Goal: Task Accomplishment & Management: Manage account settings

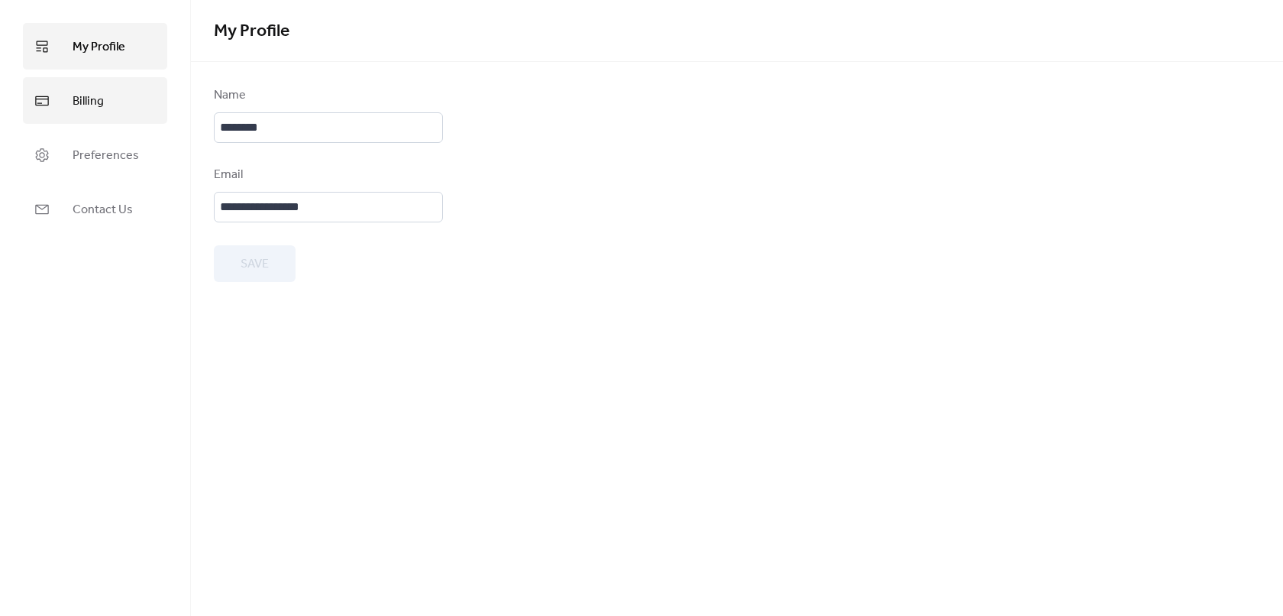
click at [95, 101] on span "Billing" at bounding box center [88, 101] width 31 height 24
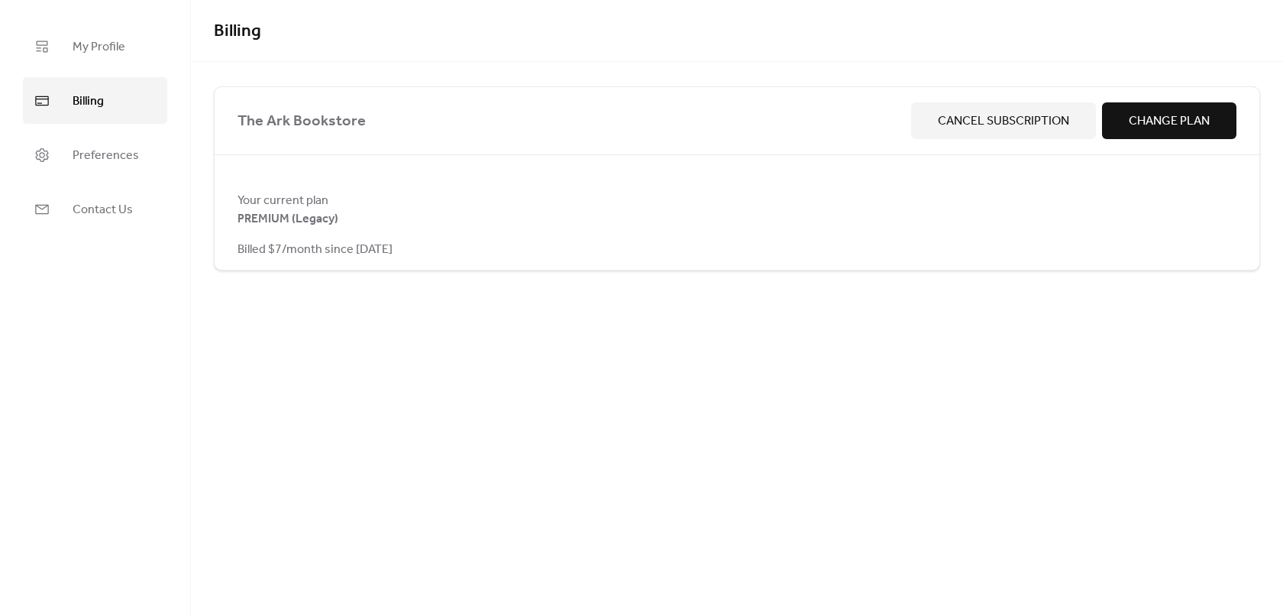
click at [1153, 115] on span "Change Plan" at bounding box center [1169, 121] width 81 height 18
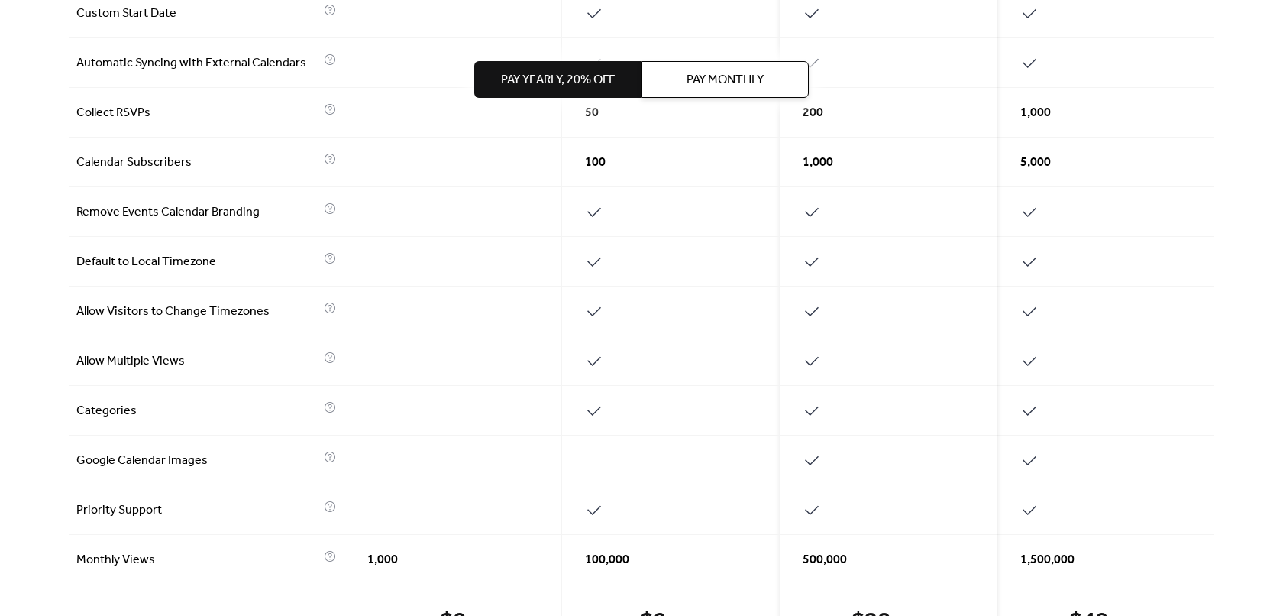
scroll to position [629, 0]
